Goal: Contribute content

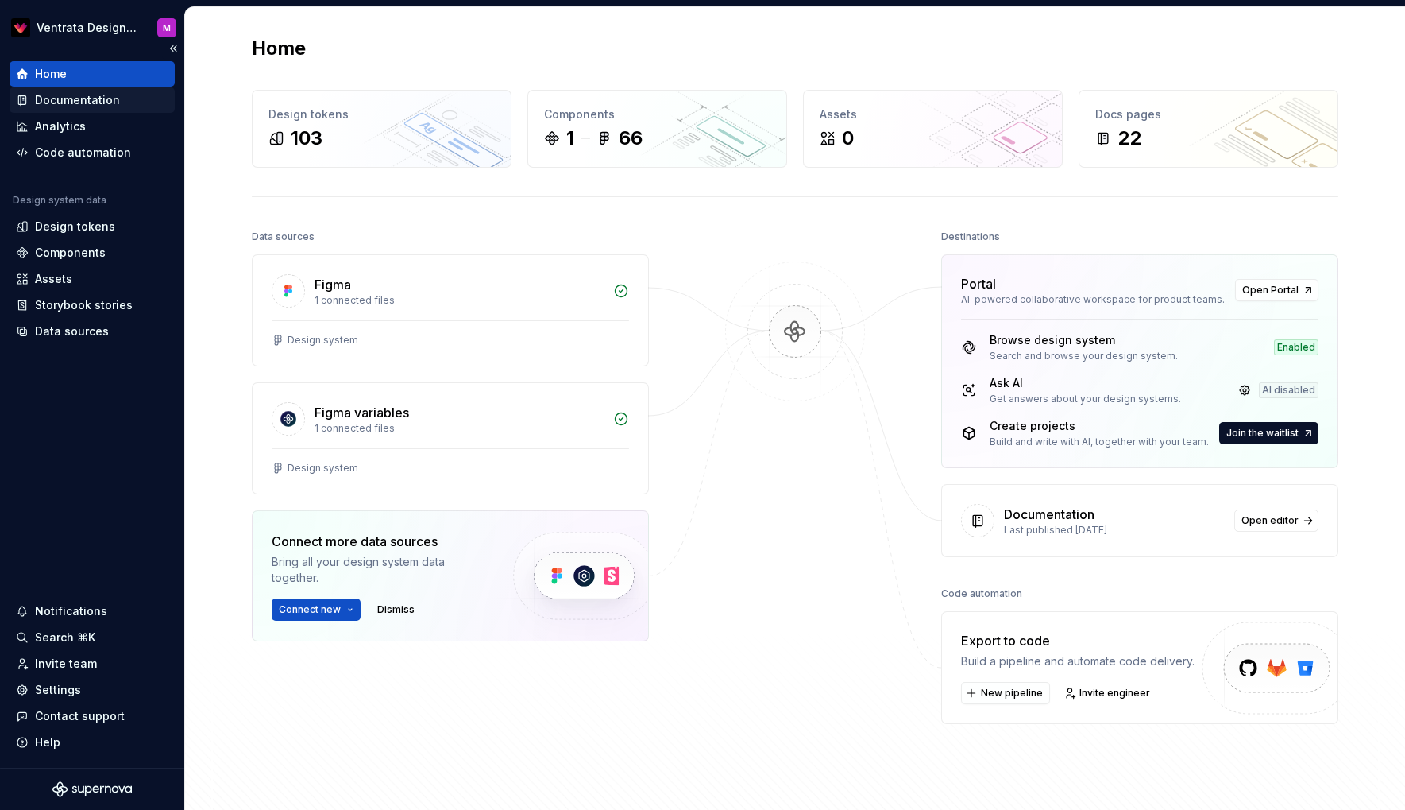
click at [102, 99] on div "Documentation" at bounding box center [77, 100] width 85 height 16
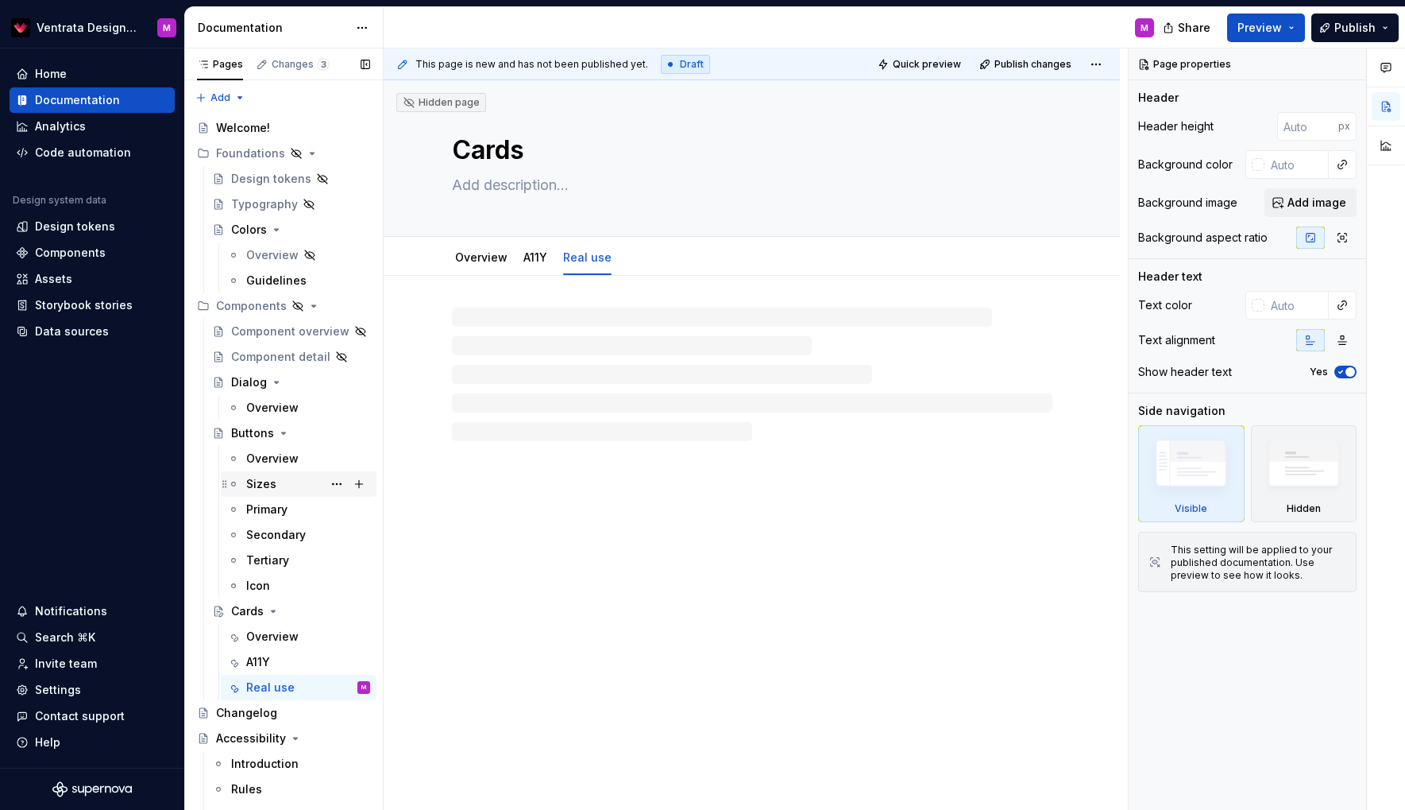
scroll to position [39, 0]
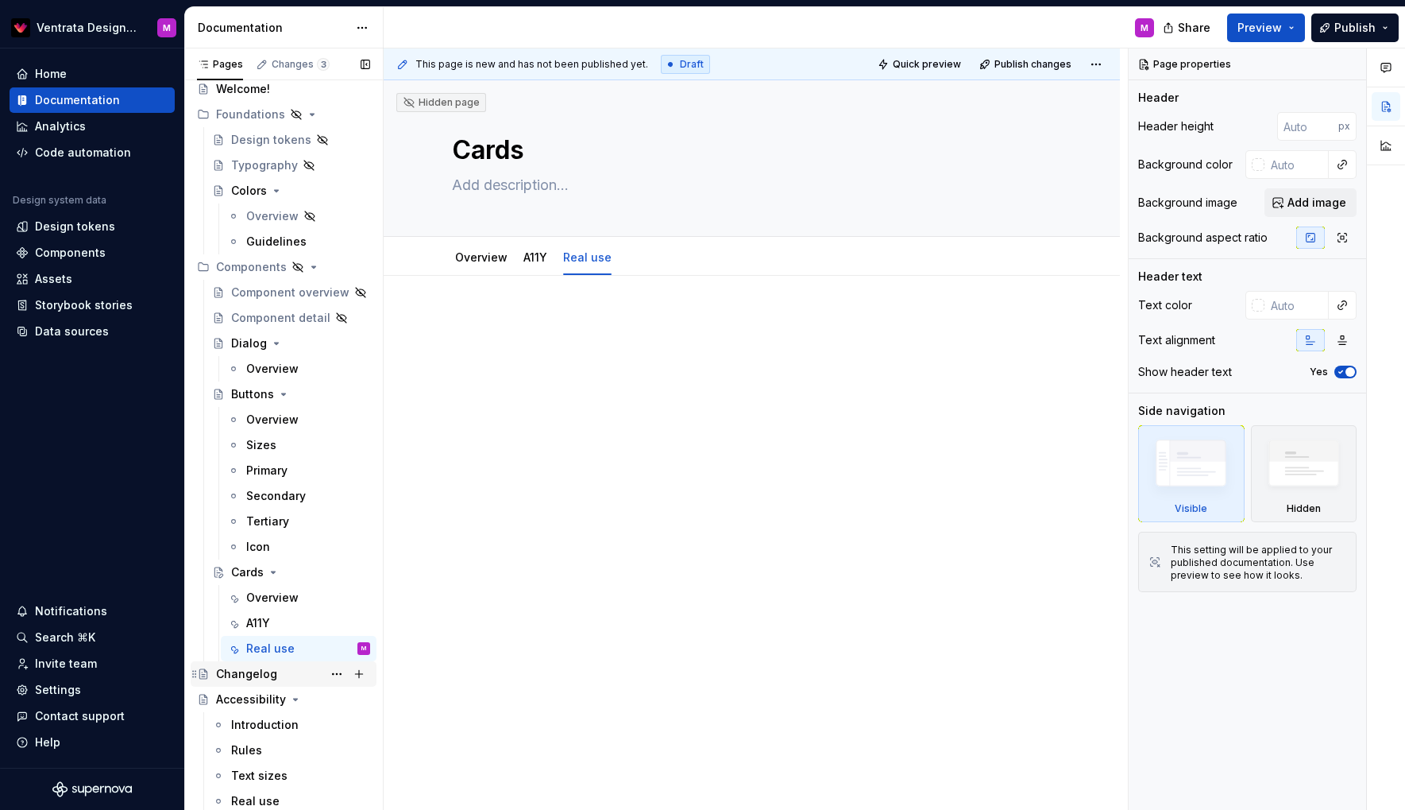
click at [282, 671] on div "Changelog" at bounding box center [293, 674] width 154 height 22
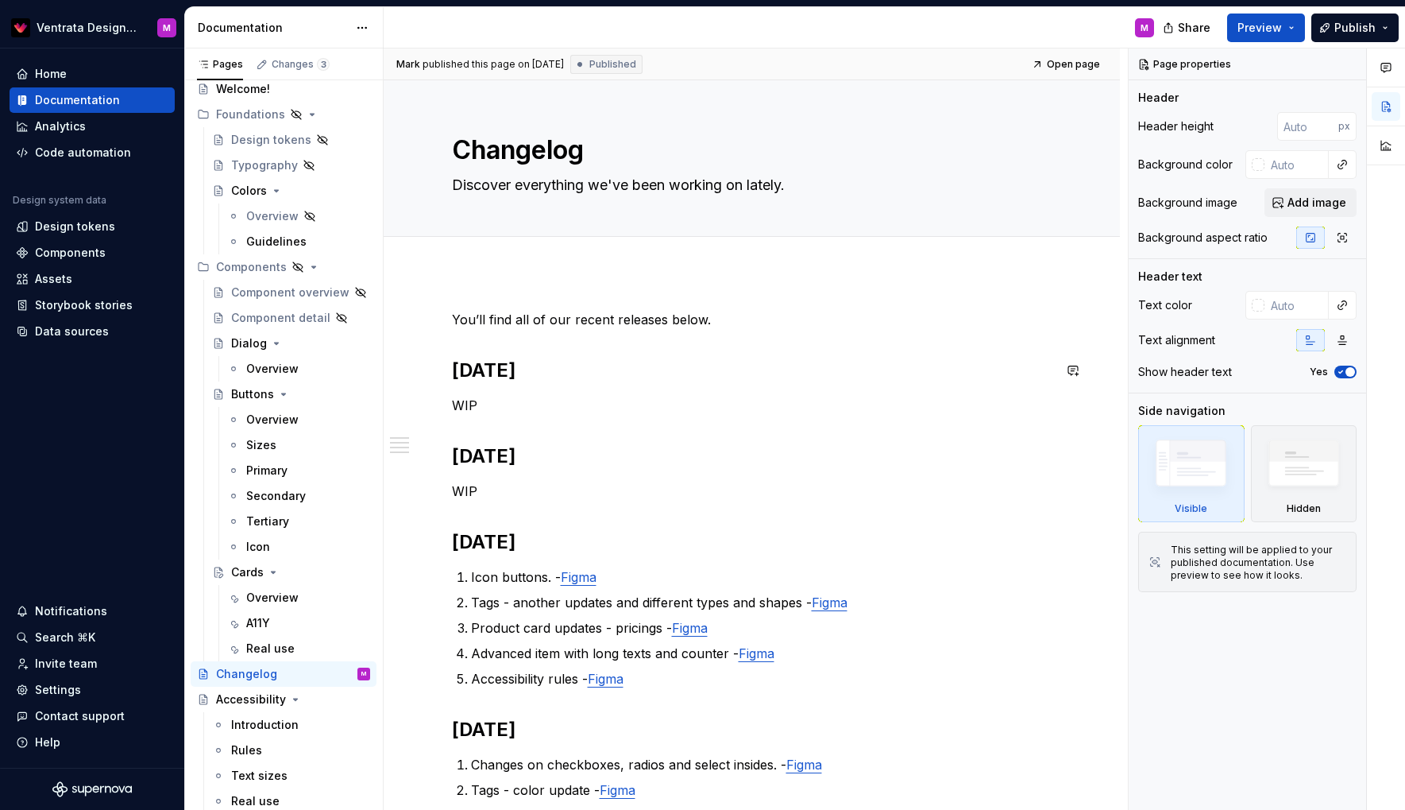
type textarea "*"
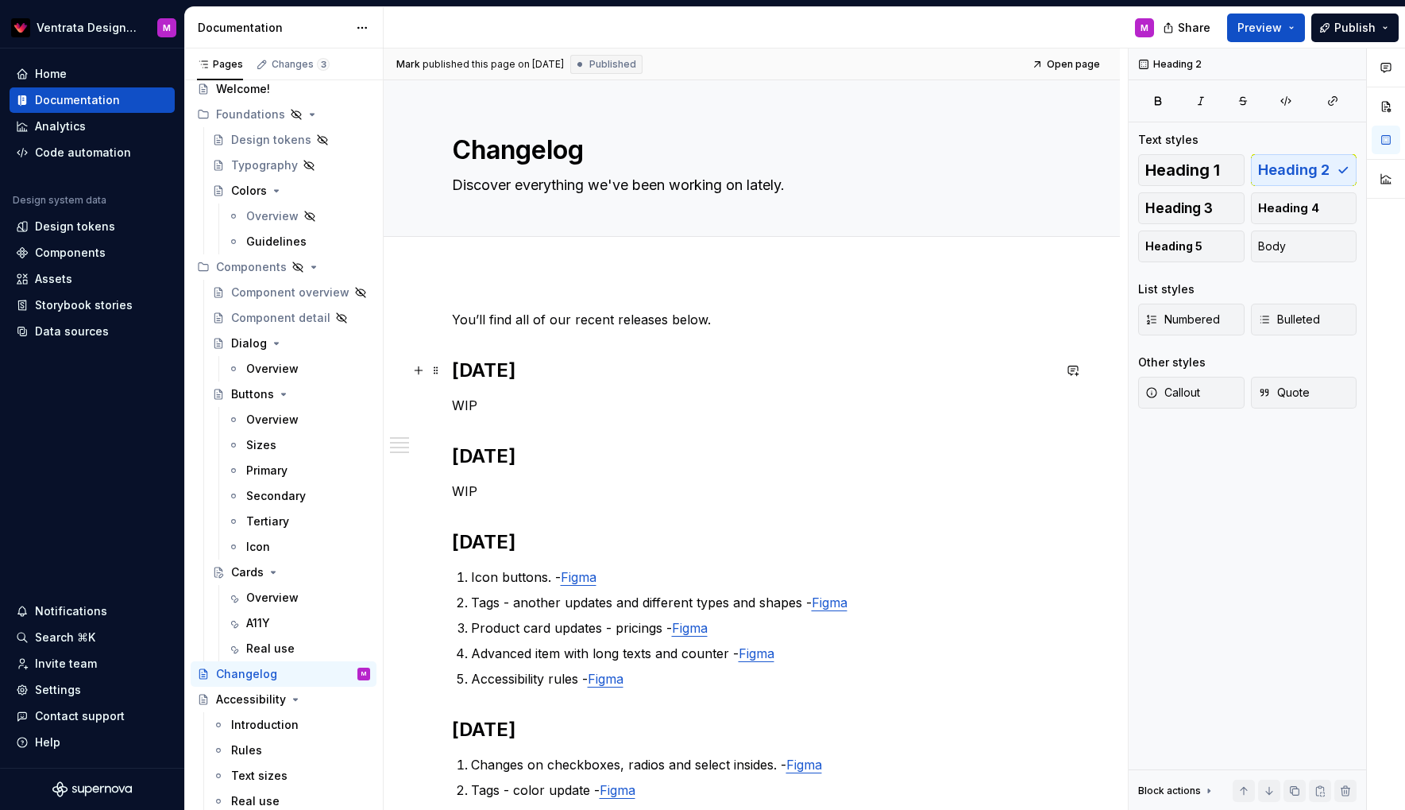
click at [455, 360] on div "**********" at bounding box center [756, 429] width 744 height 762
click at [459, 371] on h2 "[DATE]" at bounding box center [752, 370] width 601 height 25
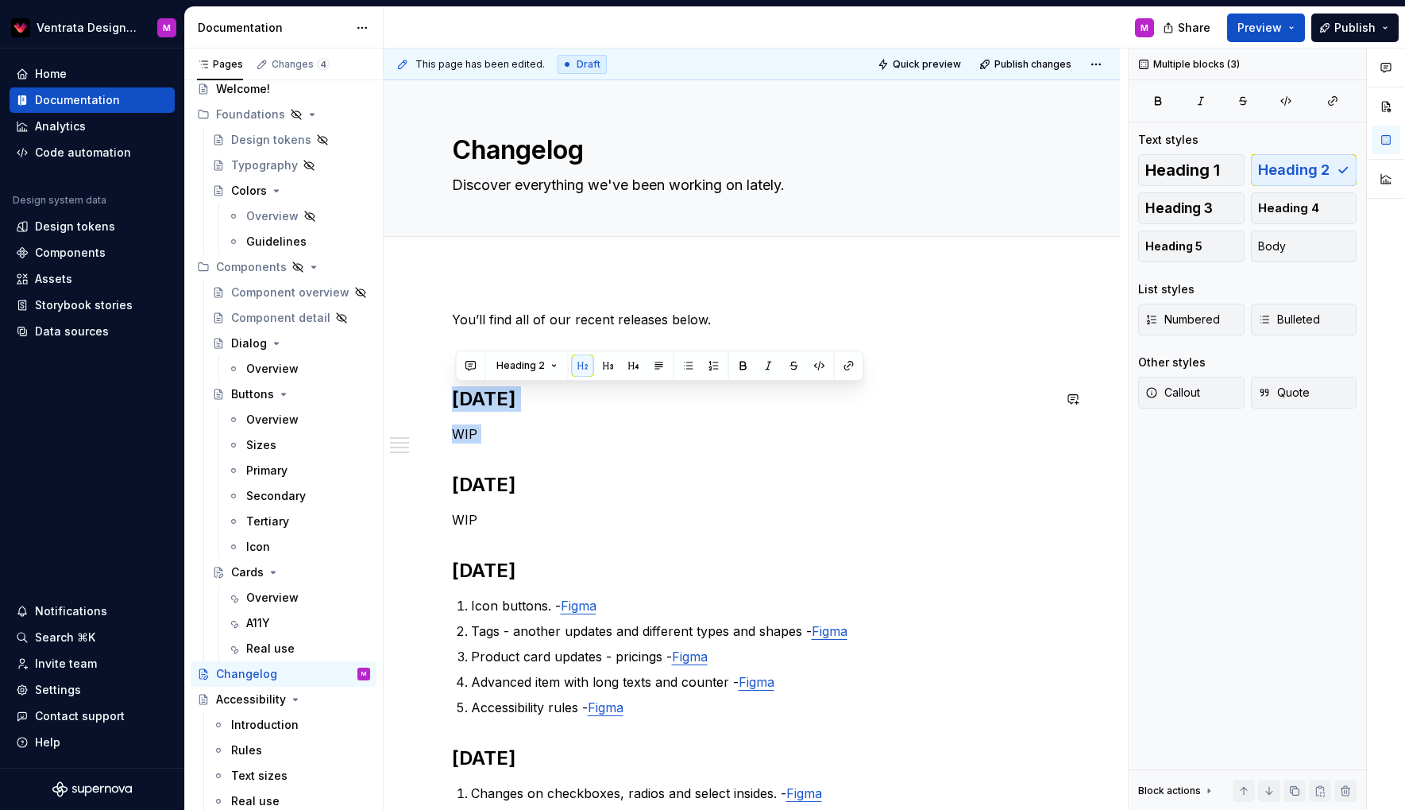
copy div "[DATE] WIP"
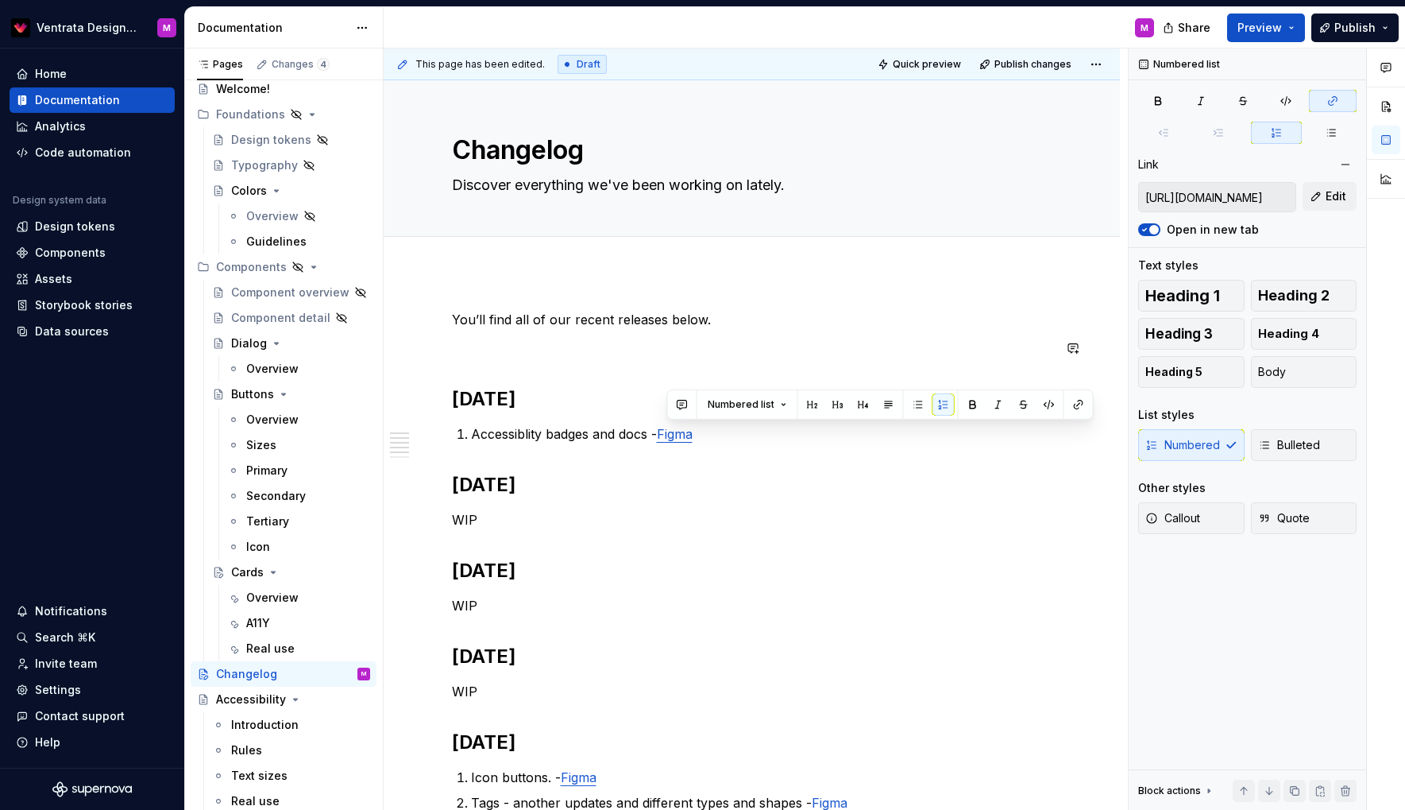
click at [541, 432] on p "Accessiblity badges and docs - Figma" at bounding box center [762, 433] width 582 height 19
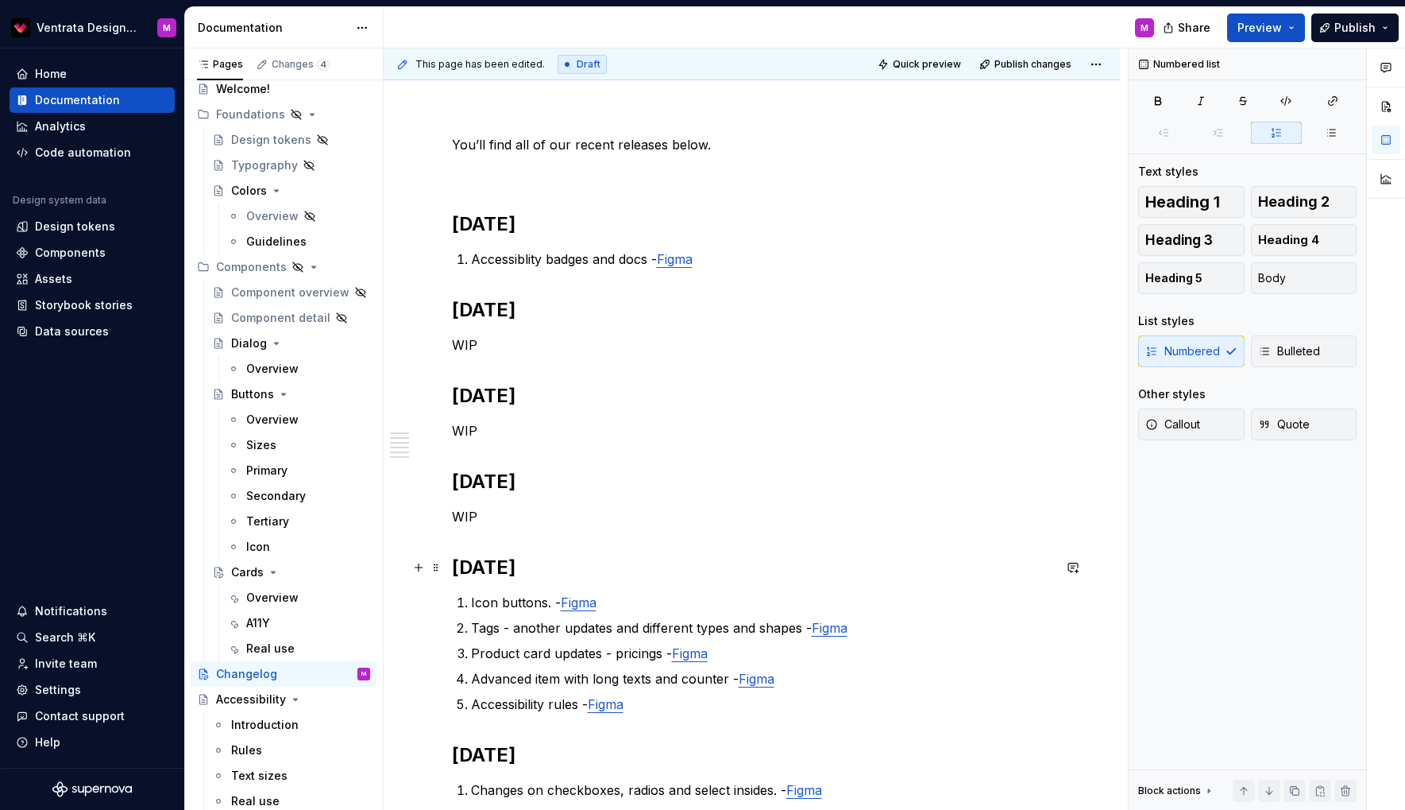
scroll to position [197, 0]
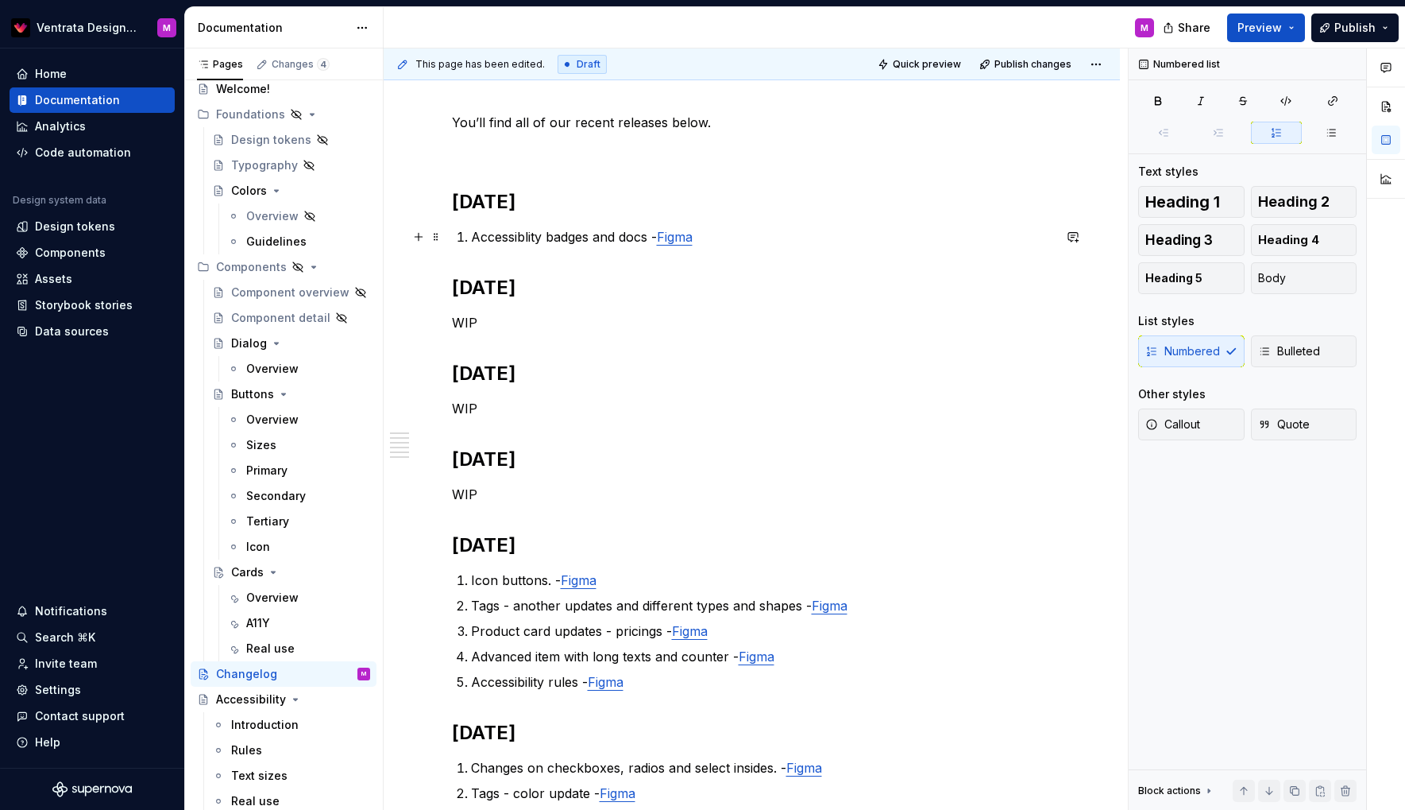
click at [764, 230] on p "Accessiblity badges and docs - Figma" at bounding box center [762, 236] width 582 height 19
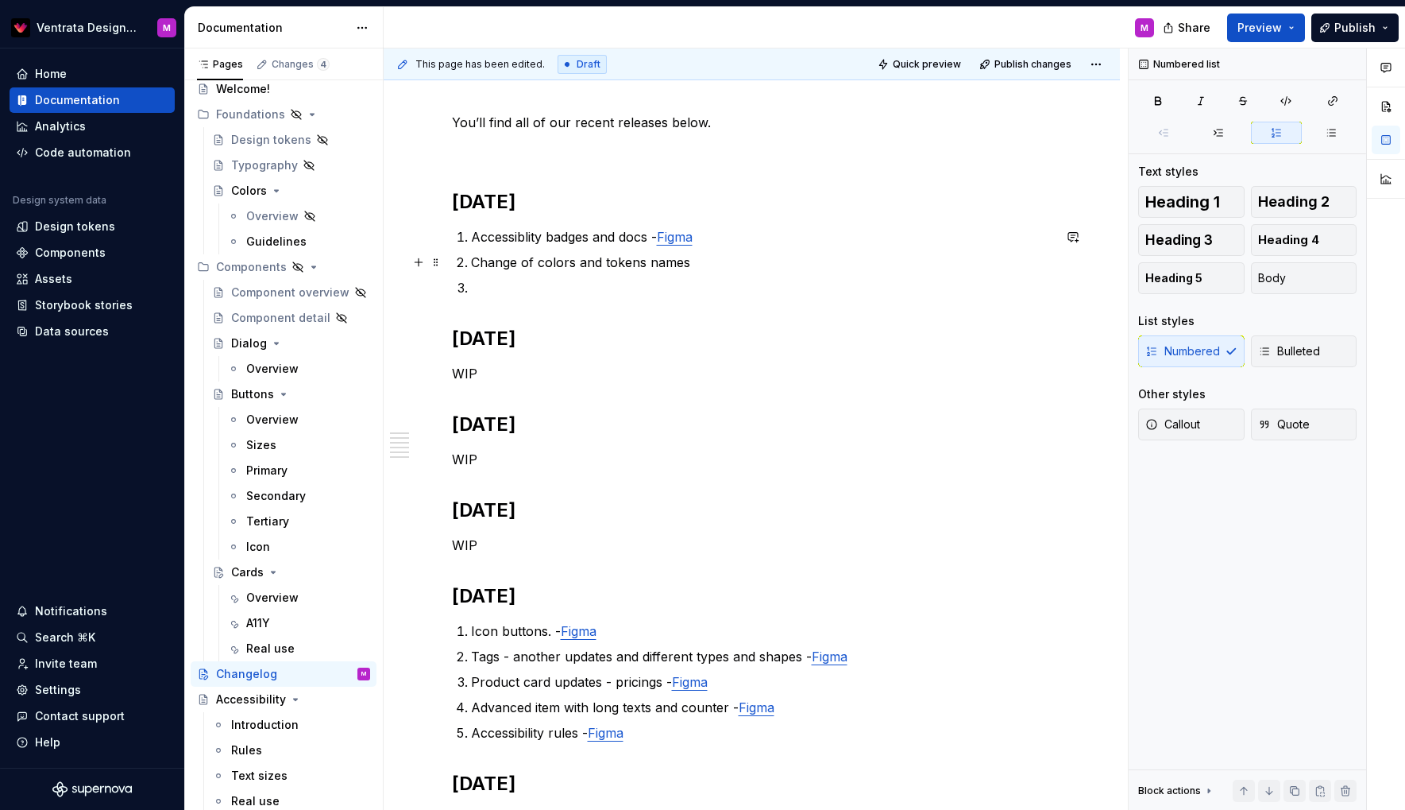
click at [736, 261] on p "Change of colors and tokens names" at bounding box center [762, 262] width 582 height 19
click at [665, 283] on p at bounding box center [762, 287] width 582 height 19
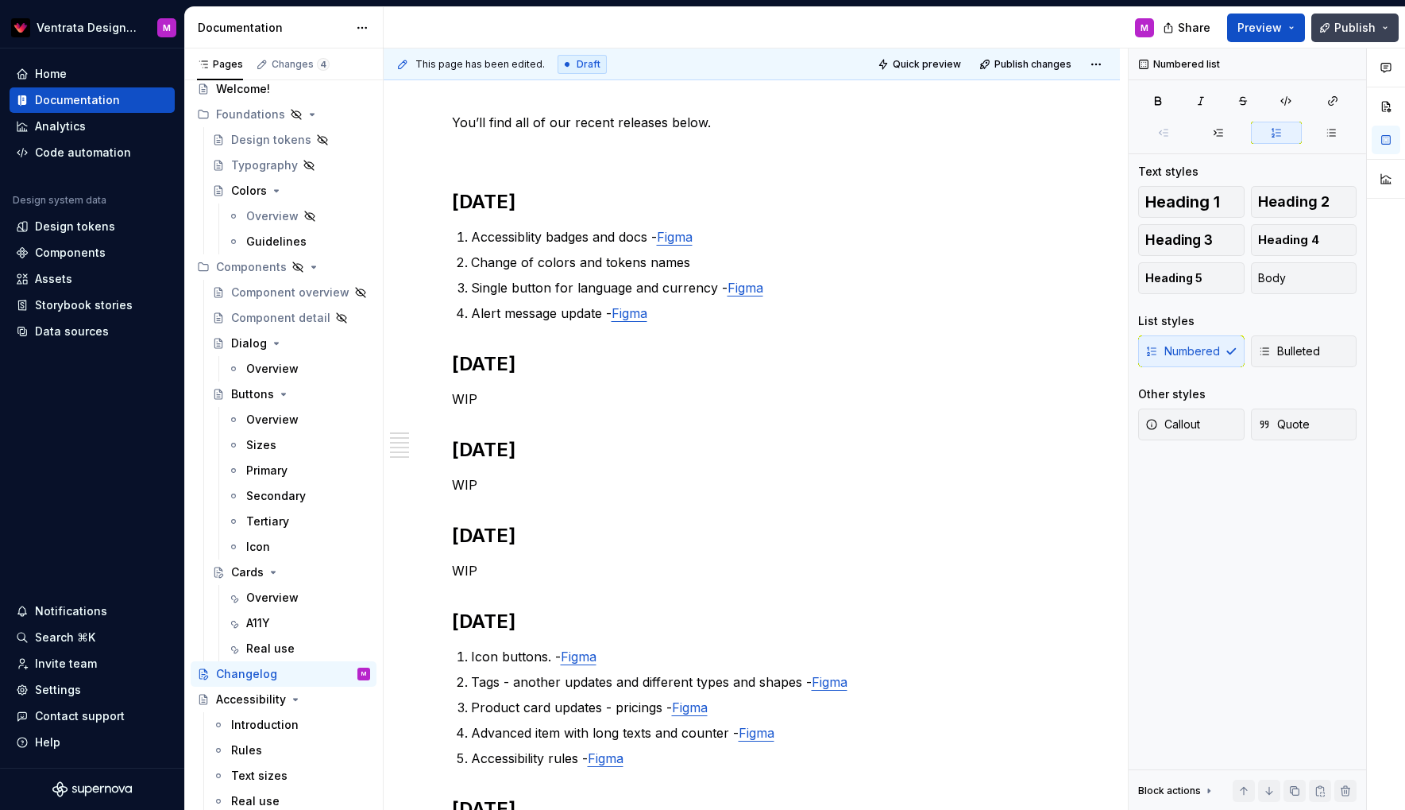
click at [1386, 25] on button "Publish" at bounding box center [1355, 28] width 87 height 29
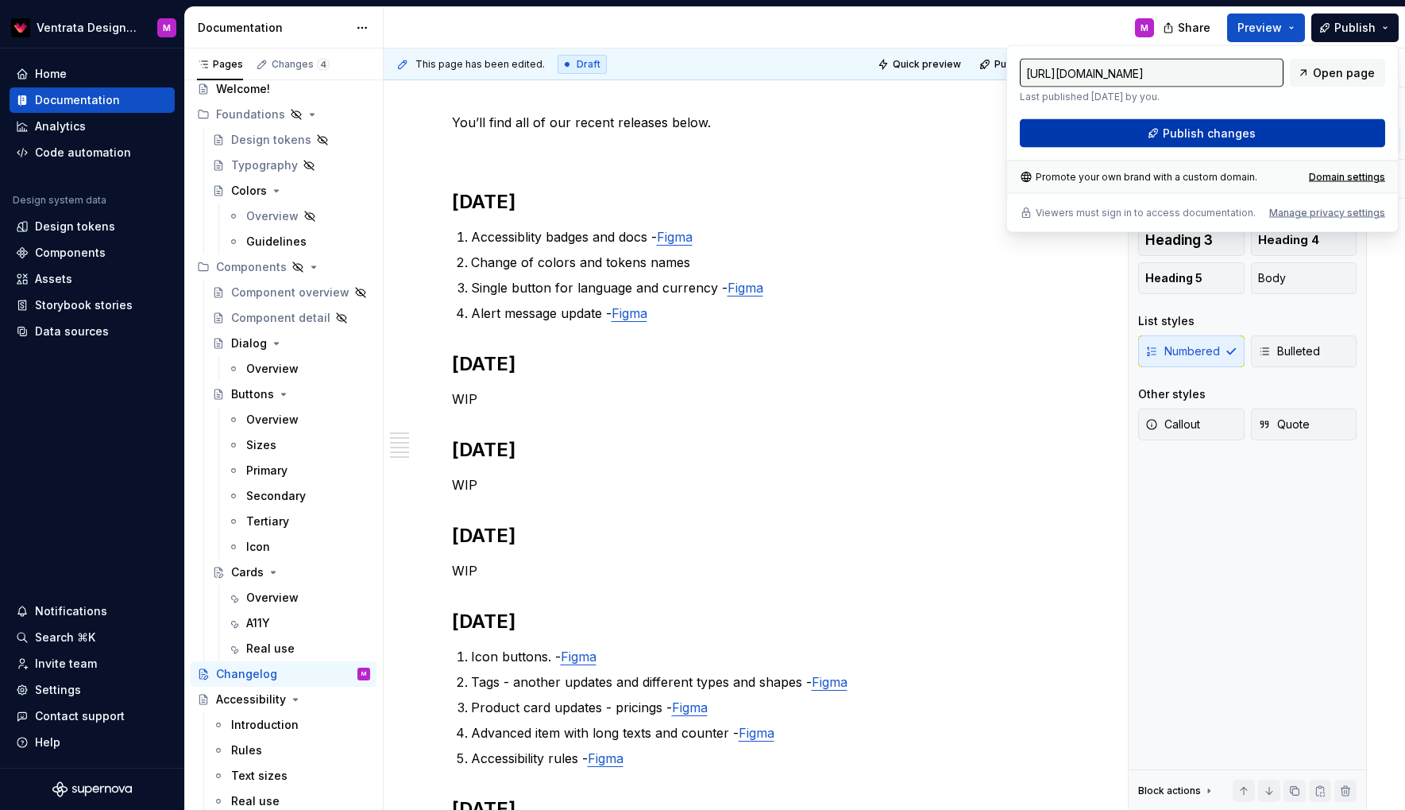
click at [1241, 131] on span "Publish changes" at bounding box center [1209, 134] width 93 height 16
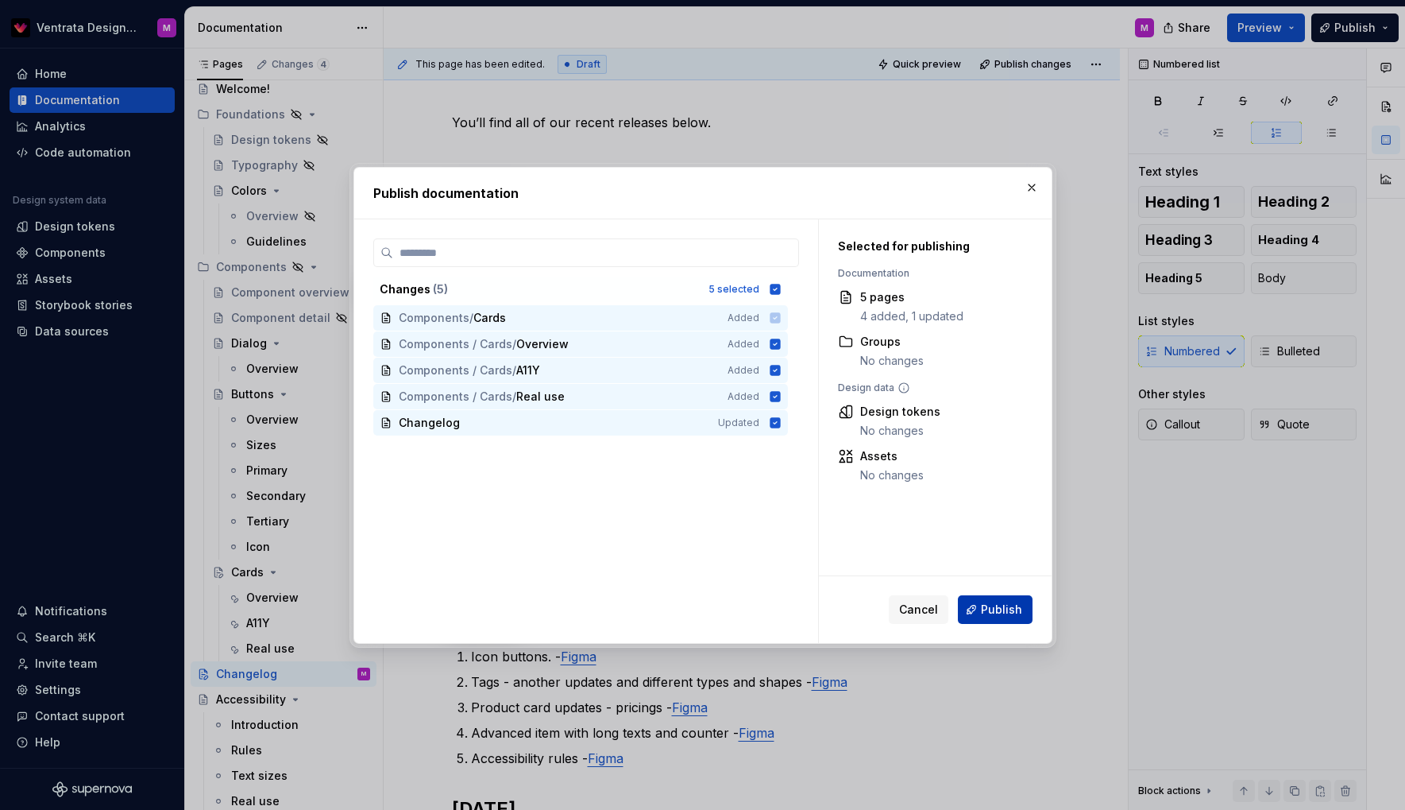
click at [1011, 598] on button "Publish" at bounding box center [995, 609] width 75 height 29
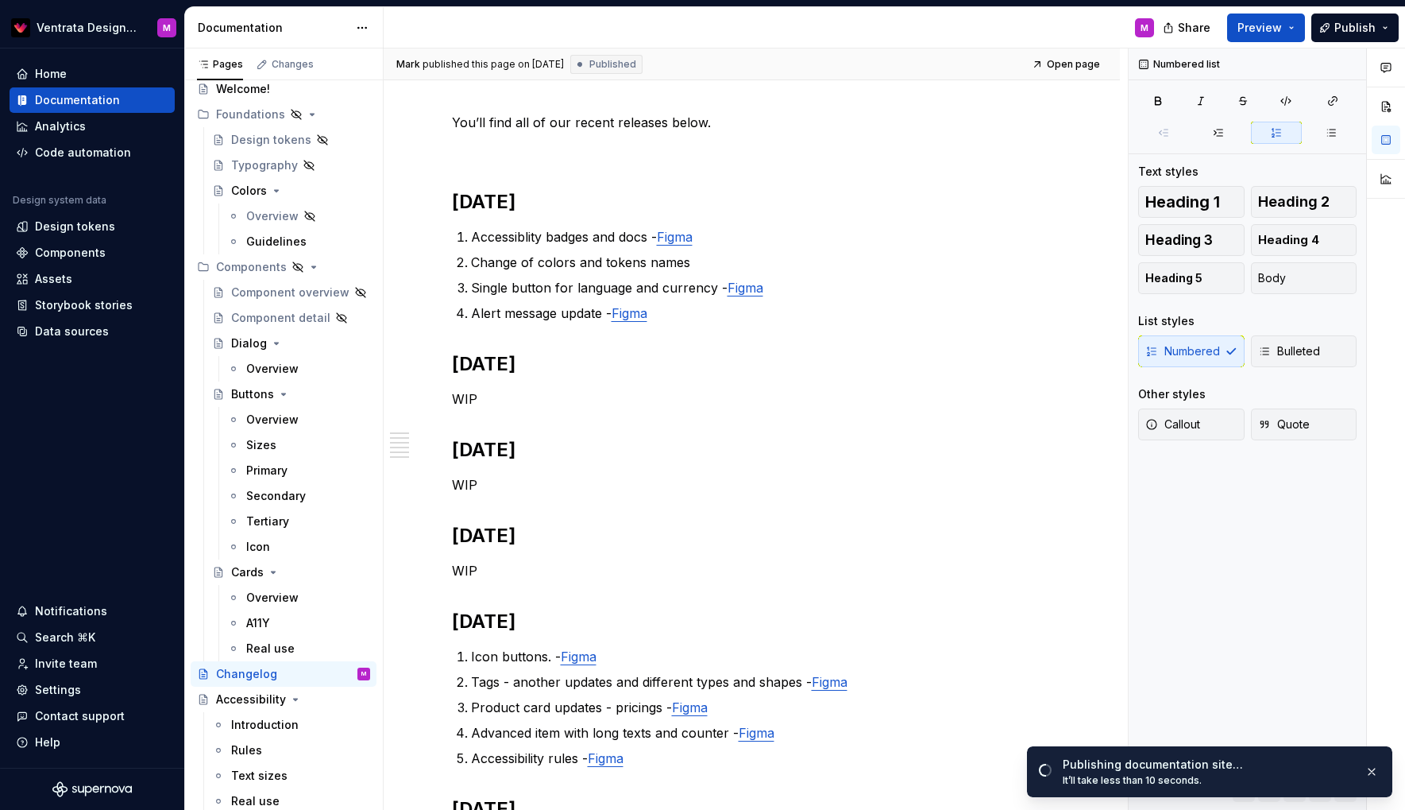
type textarea "*"
